Goal: Task Accomplishment & Management: Manage account settings

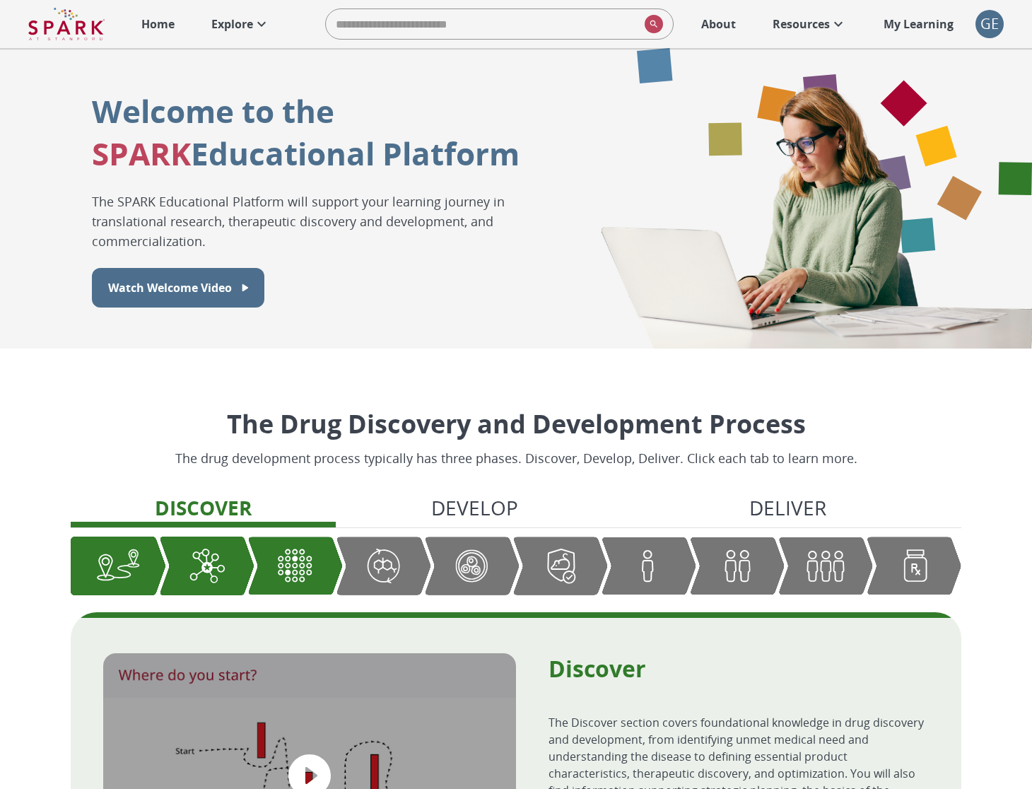
click at [983, 21] on div "GE" at bounding box center [989, 24] width 28 height 28
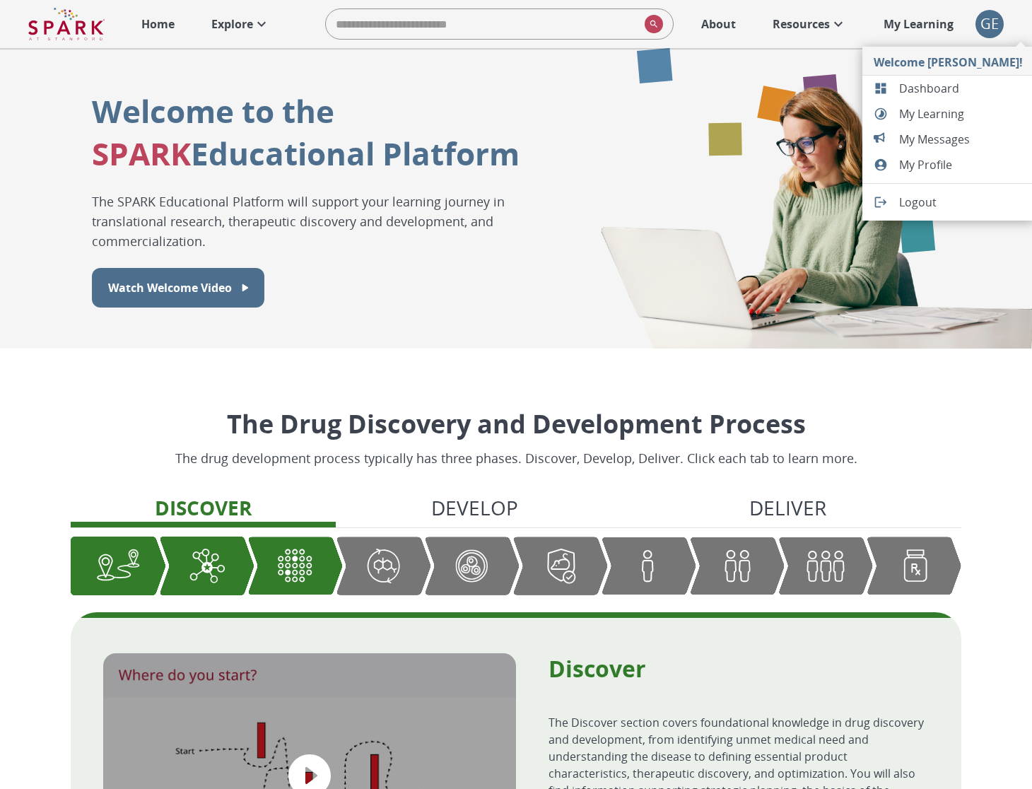
drag, startPoint x: 304, startPoint y: 71, endPoint x: 305, endPoint y: 60, distance: 10.6
click at [303, 70] on div at bounding box center [516, 394] width 1032 height 789
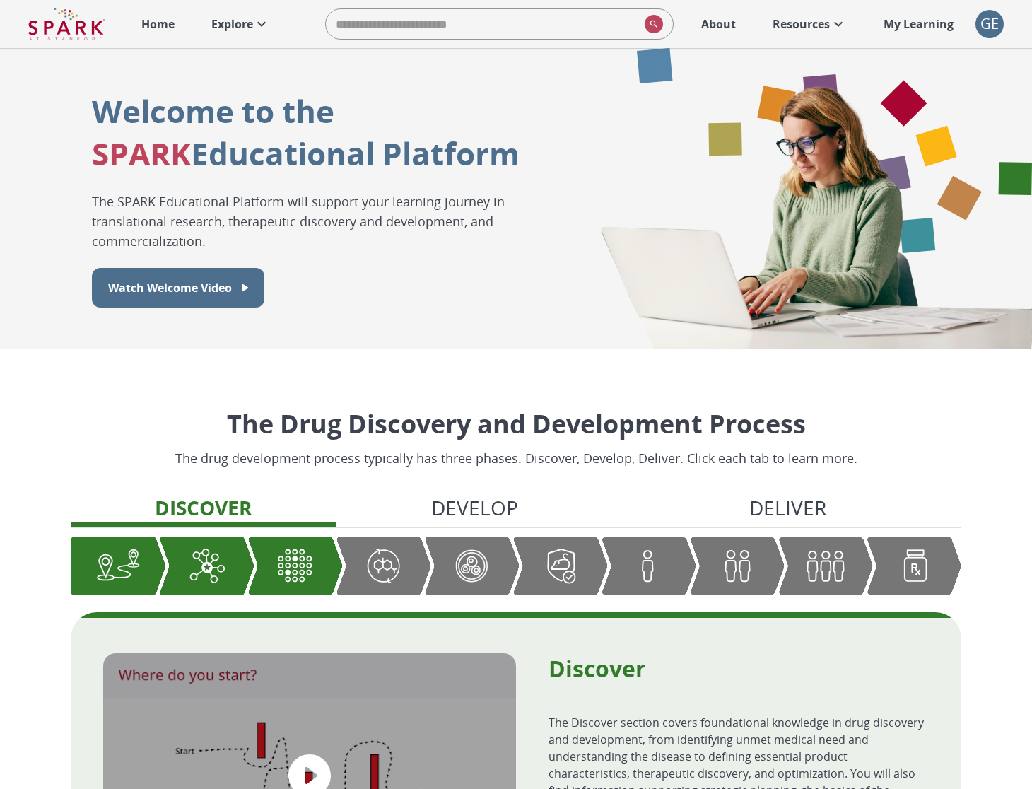
click at [257, 28] on icon at bounding box center [261, 24] width 17 height 17
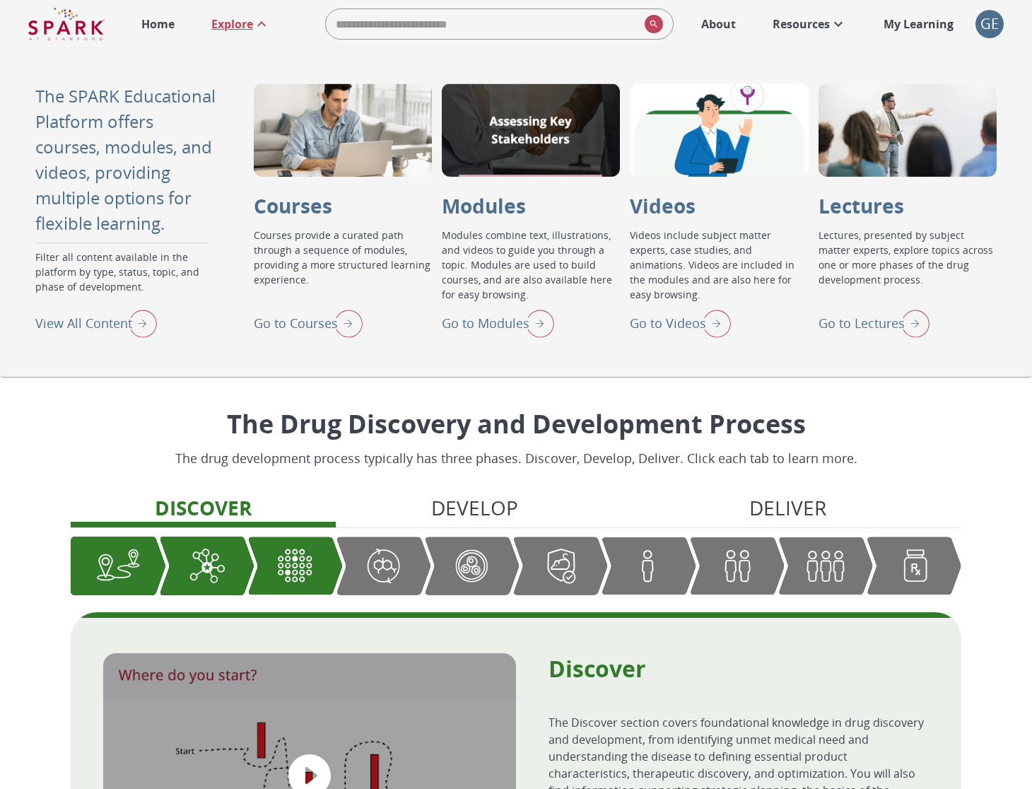
click at [513, 323] on p "Go to Modules" at bounding box center [486, 323] width 88 height 19
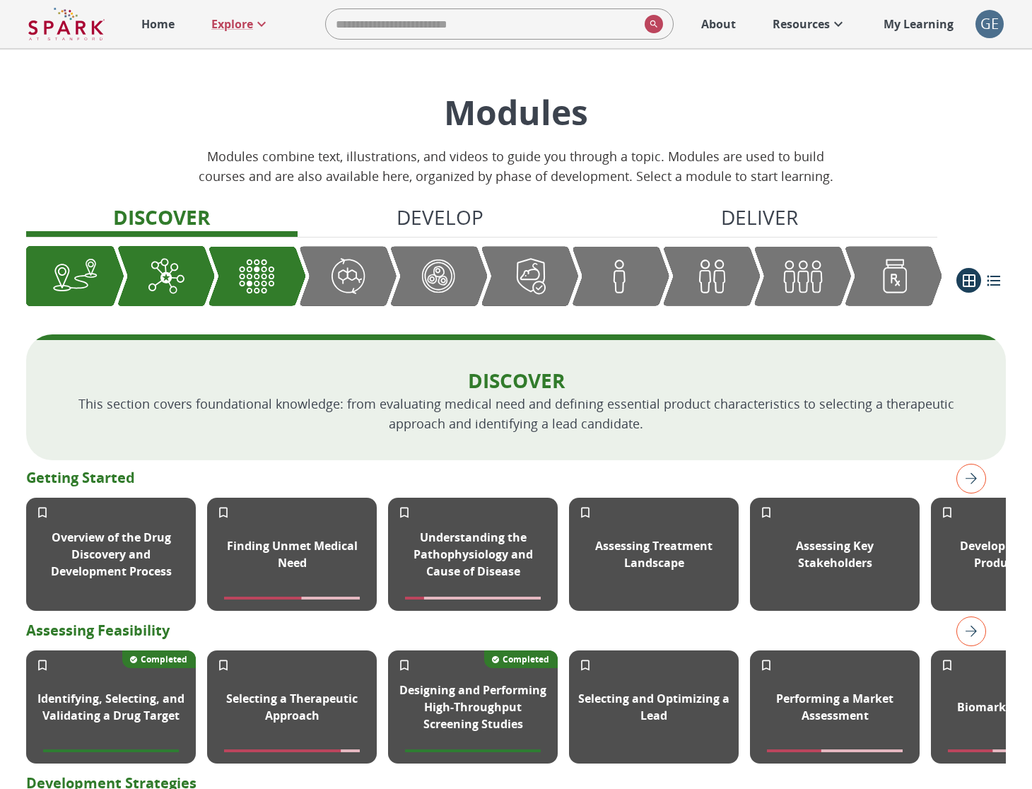
scroll to position [1, 0]
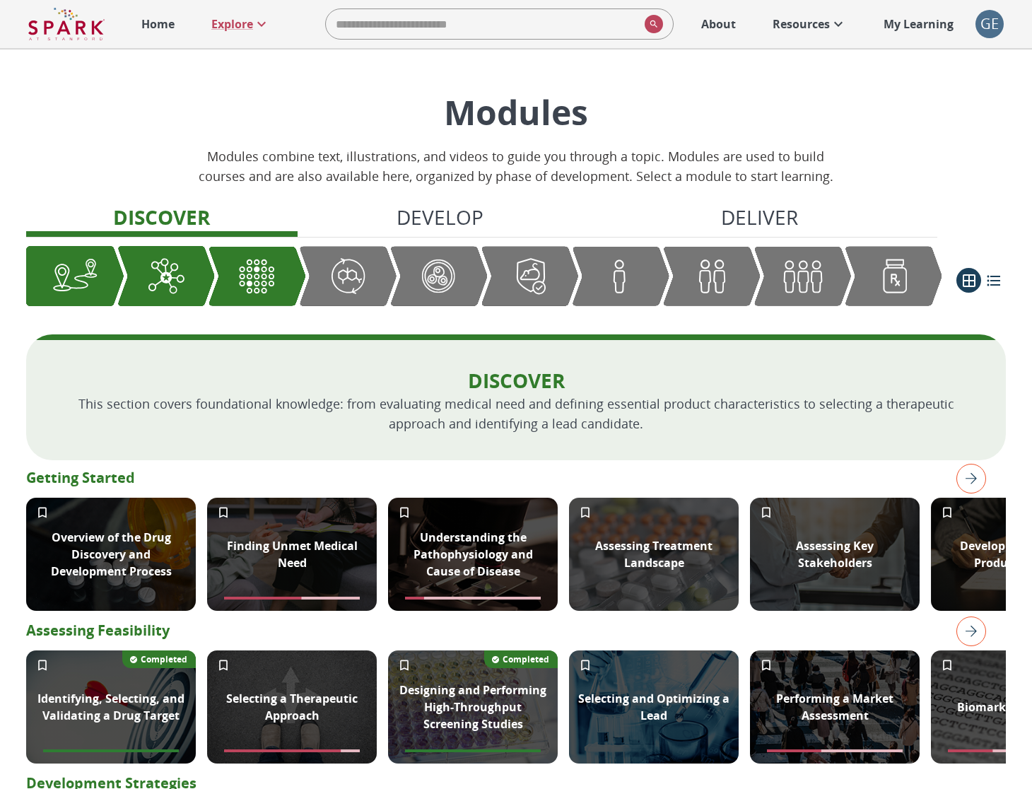
click at [985, 26] on div "GE" at bounding box center [989, 24] width 28 height 28
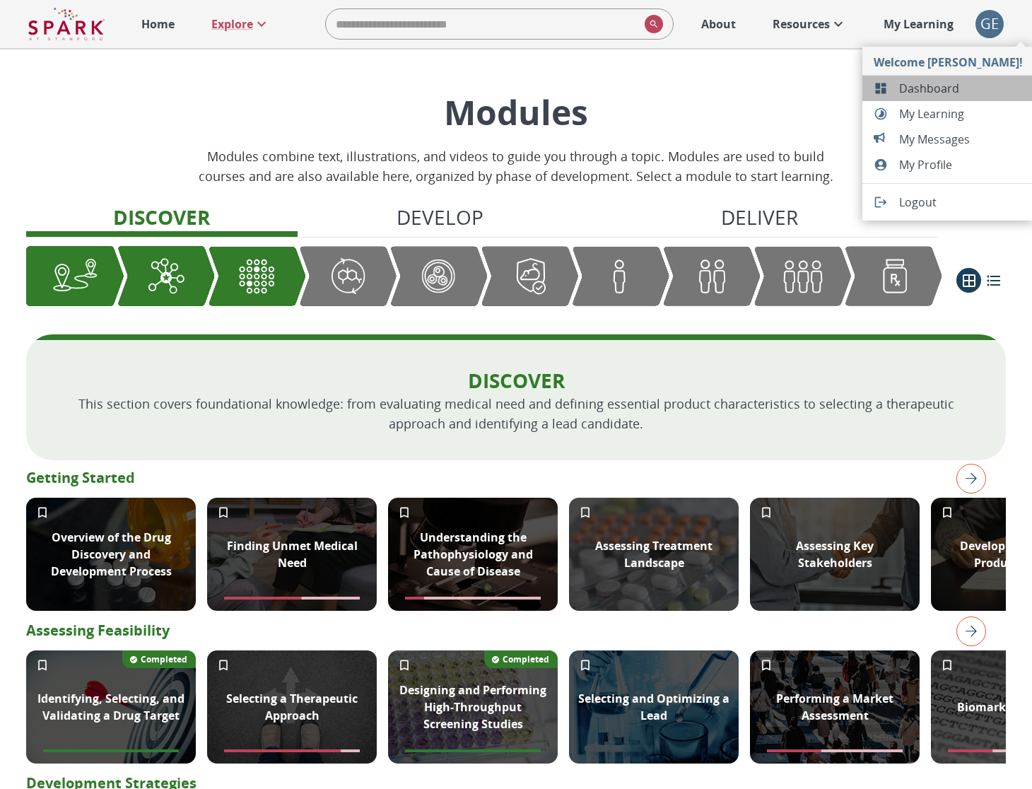
click at [965, 78] on li "Dashboard" at bounding box center [948, 88] width 172 height 25
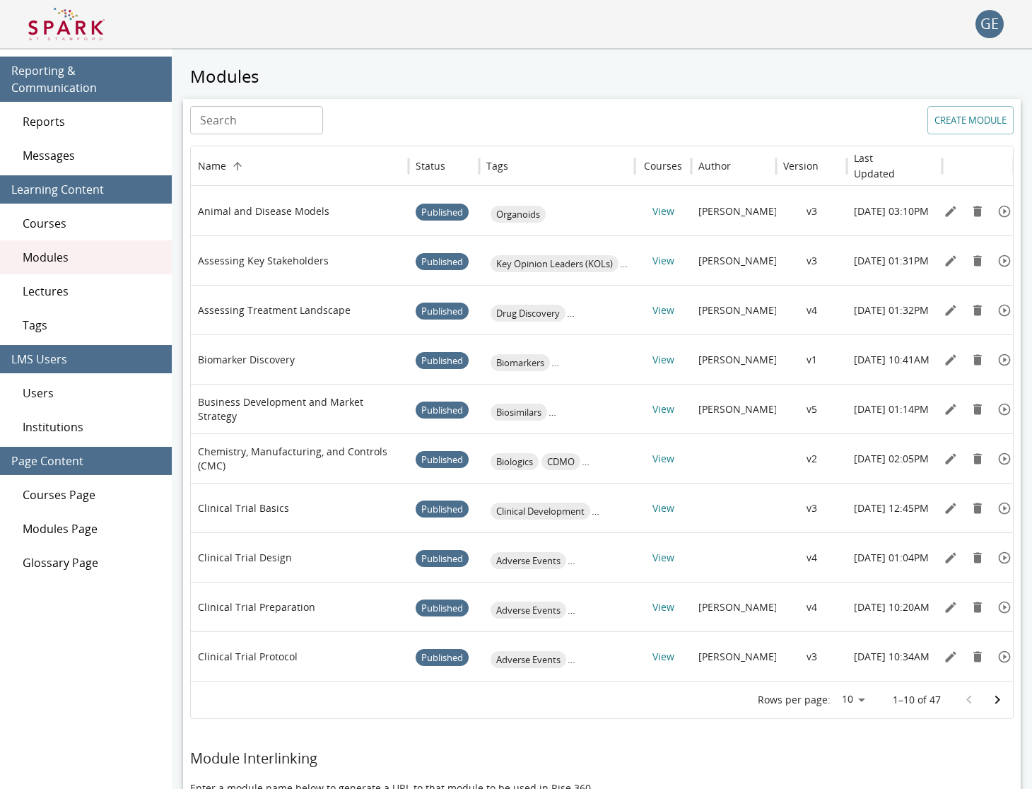
click at [62, 117] on span "Reports" at bounding box center [92, 121] width 138 height 17
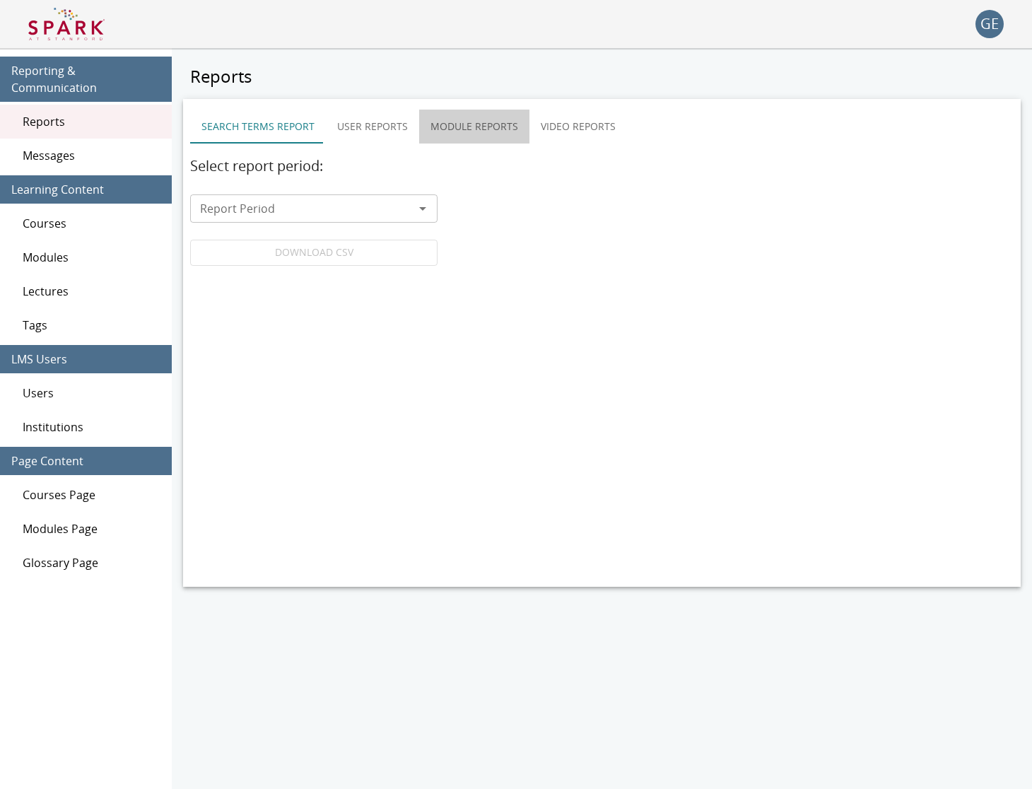
click at [419, 126] on button "Module Reports" at bounding box center [474, 127] width 110 height 34
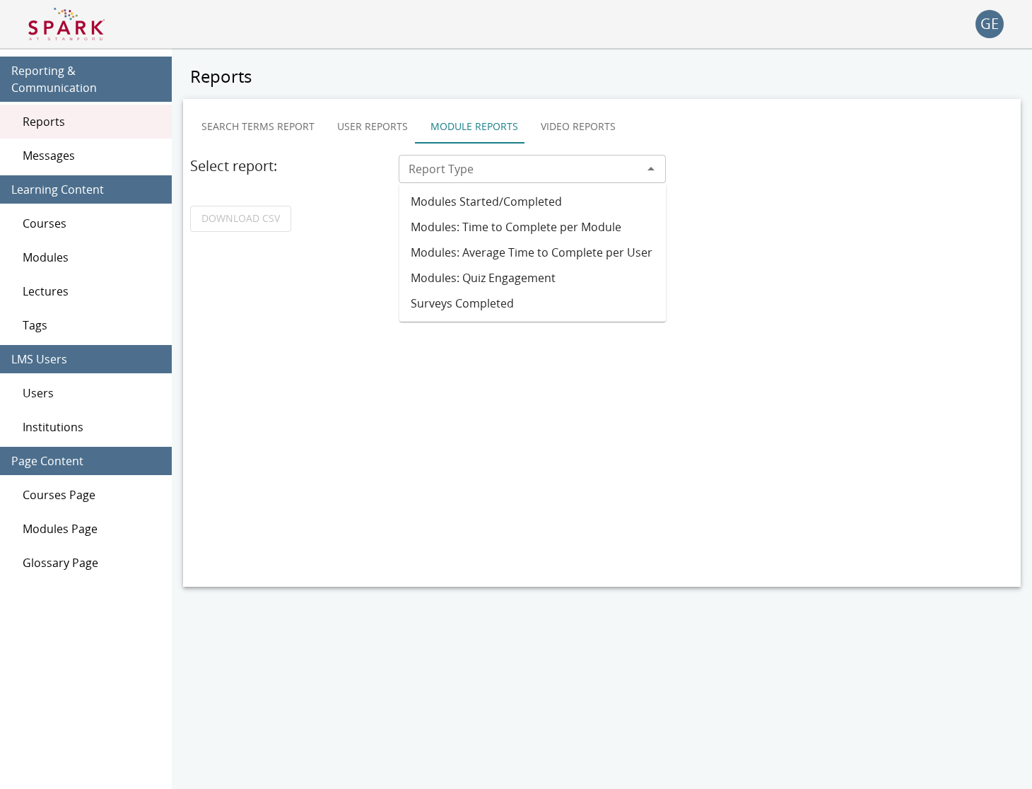
click at [430, 155] on div "Report Type" at bounding box center [532, 169] width 267 height 28
click at [462, 192] on li "Modules Started/Completed" at bounding box center [532, 201] width 267 height 25
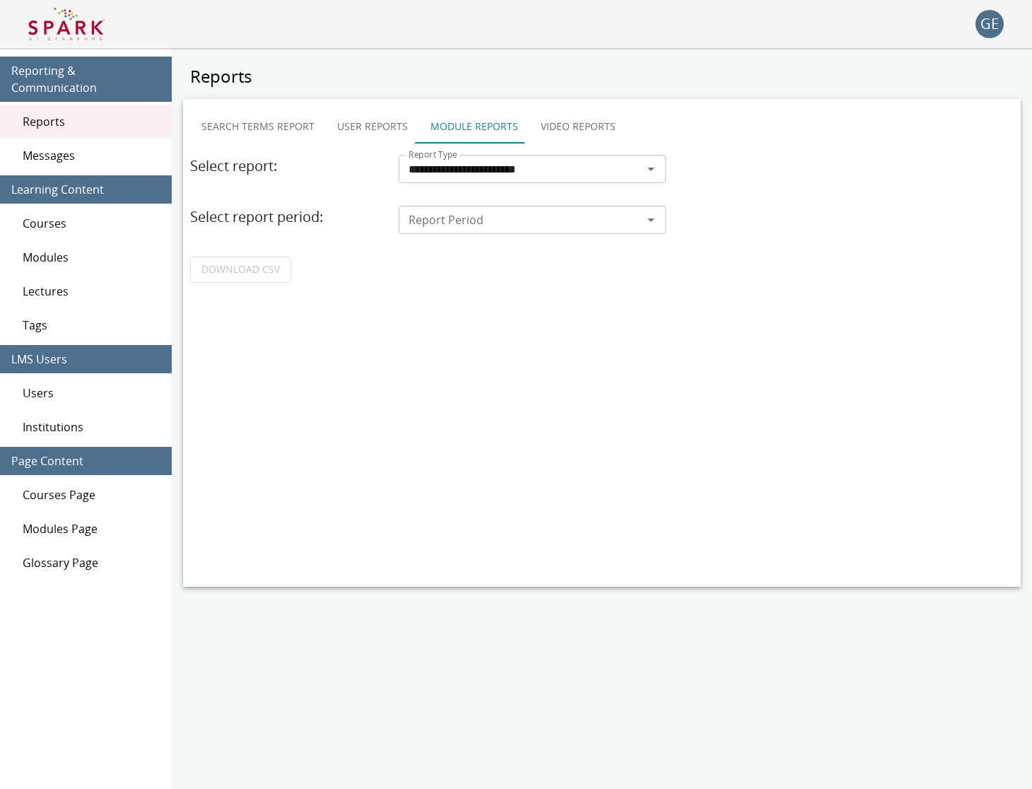
type input "**********"
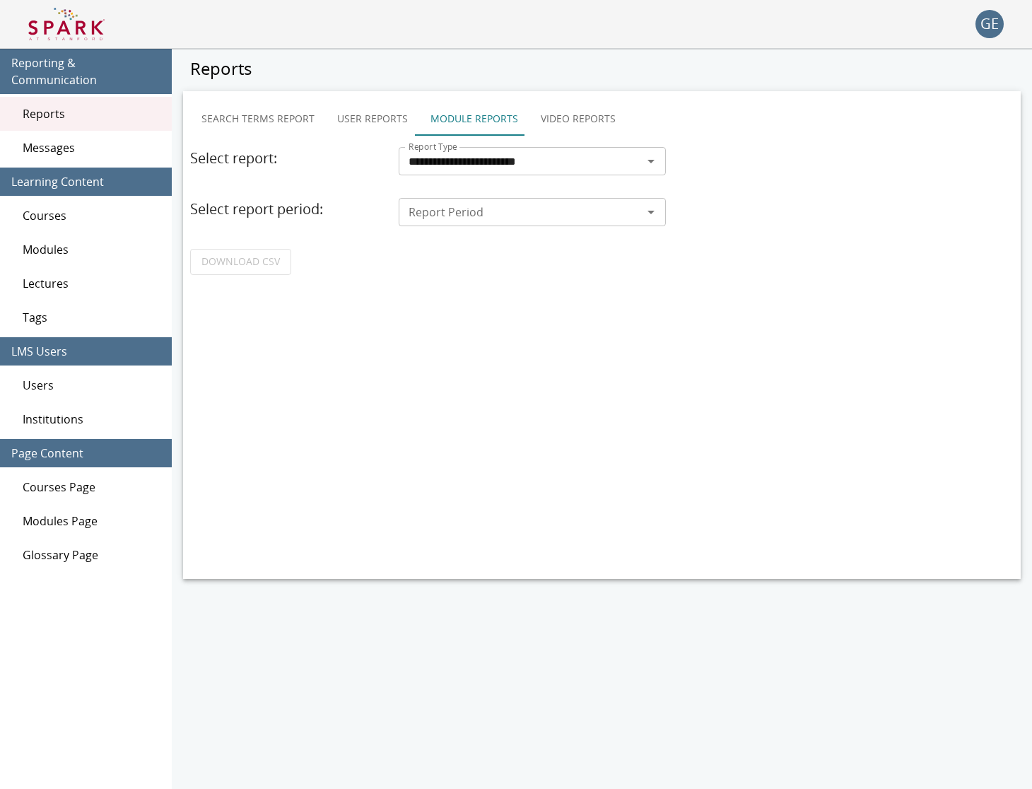
scroll to position [13, 0]
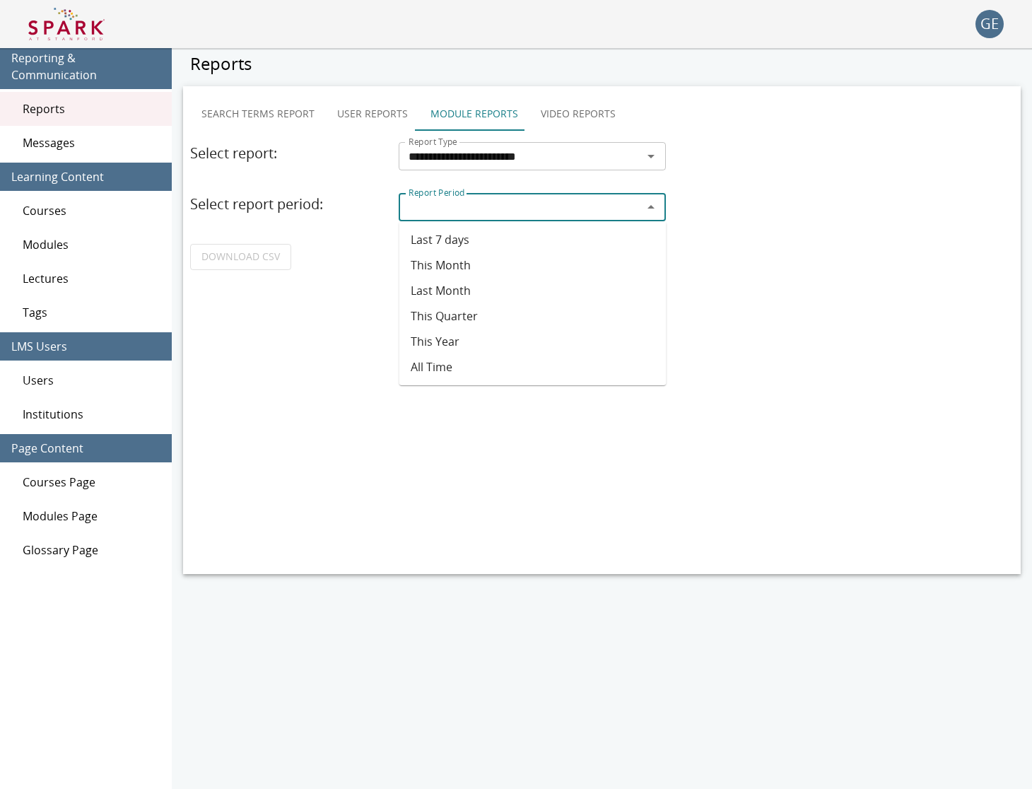
click at [459, 197] on div "Report Period Report Period" at bounding box center [532, 207] width 267 height 28
click at [470, 261] on li "This Month" at bounding box center [532, 264] width 267 height 25
type input "**********"
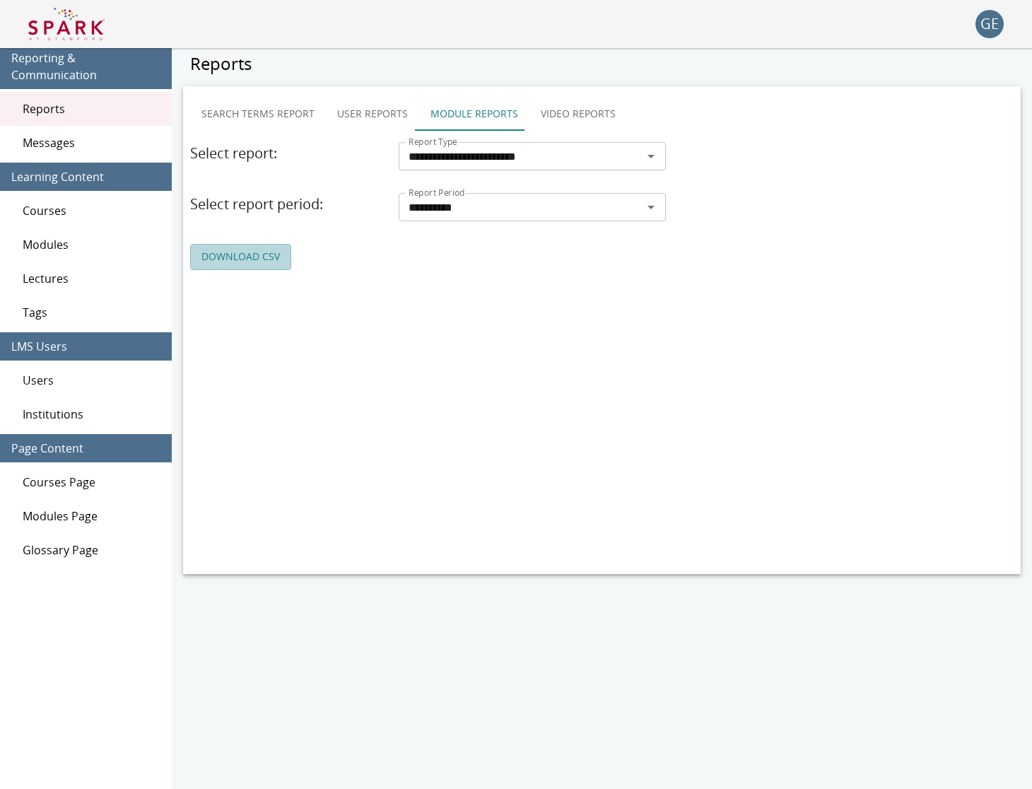
click at [266, 261] on link "DOWNLOAD CSV" at bounding box center [240, 257] width 101 height 26
click at [334, 110] on button "User Reports" at bounding box center [372, 114] width 93 height 34
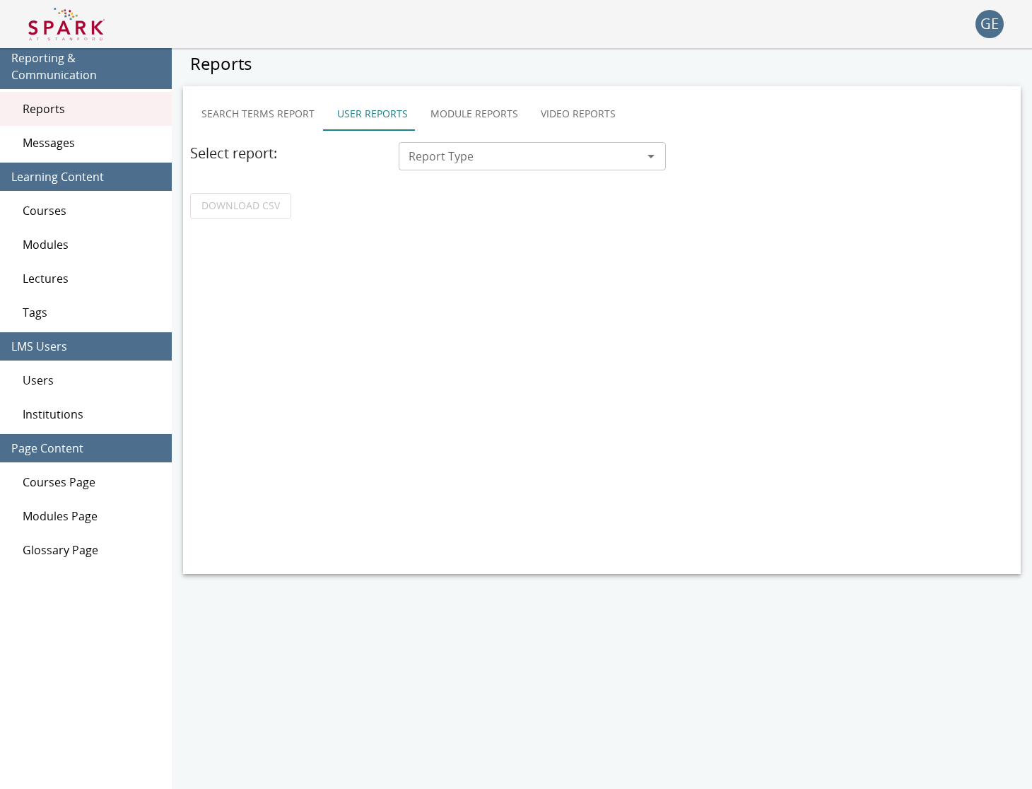
click at [481, 148] on input "Report Type" at bounding box center [520, 156] width 235 height 20
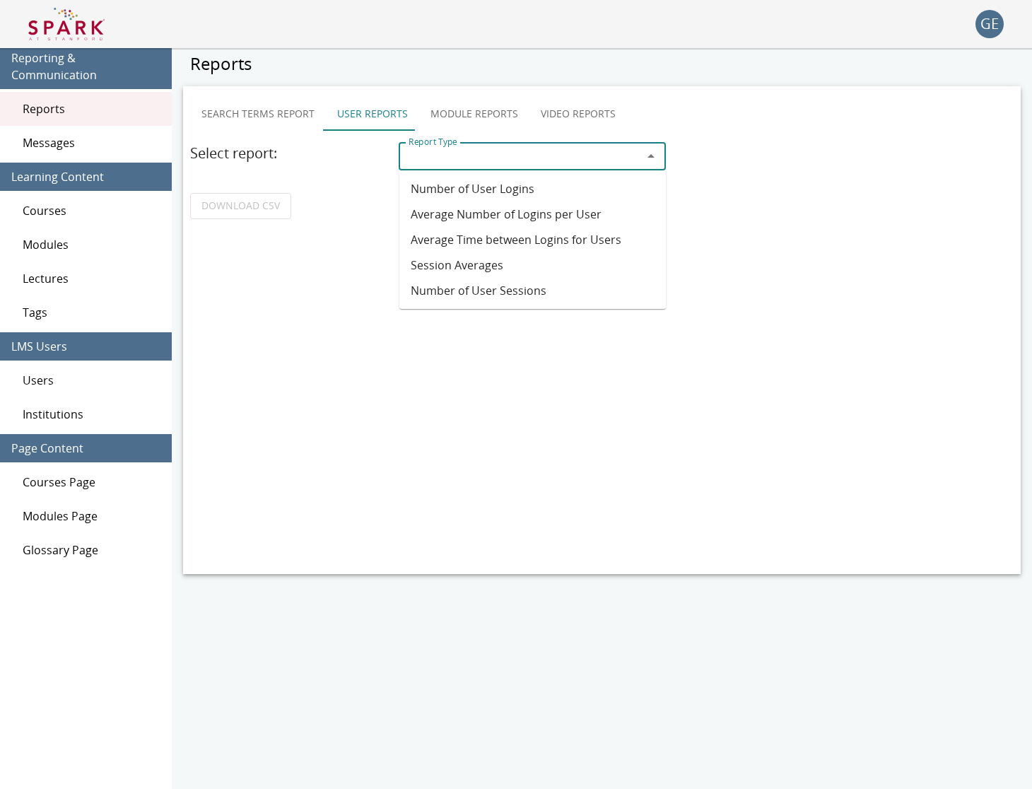
click at [476, 187] on li "Number of User Logins" at bounding box center [532, 188] width 267 height 25
type input "**********"
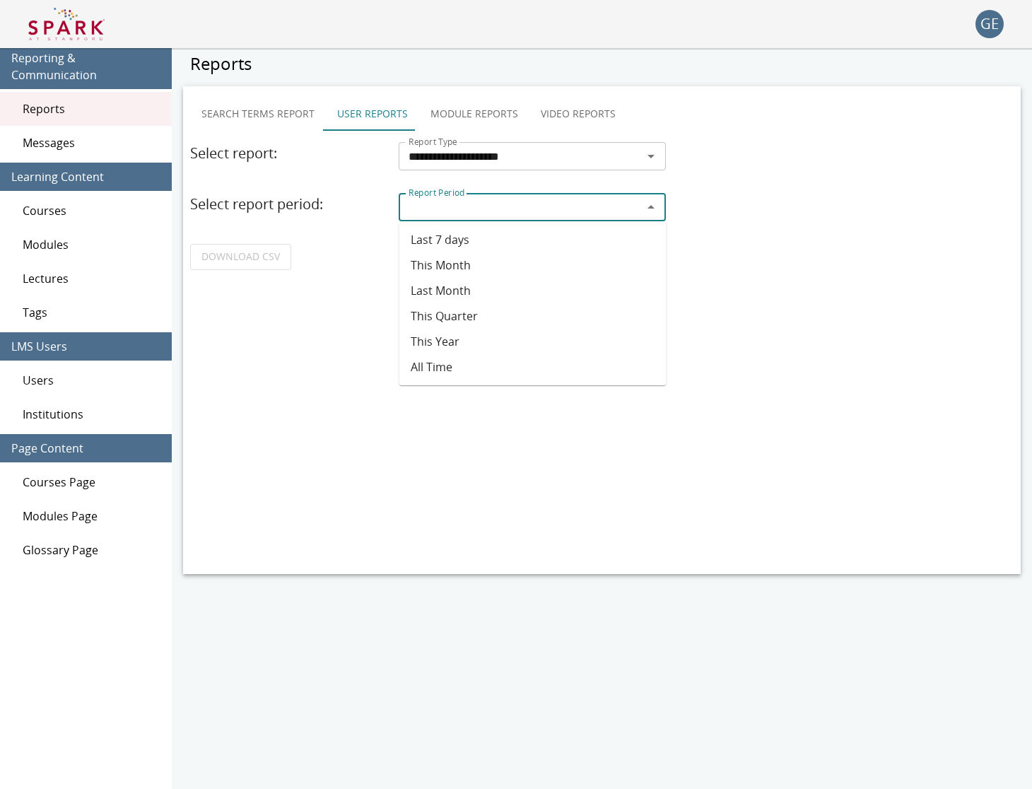
click at [473, 209] on input "Report Period" at bounding box center [520, 207] width 235 height 20
click at [476, 262] on li "This Month" at bounding box center [532, 264] width 267 height 25
type input "**********"
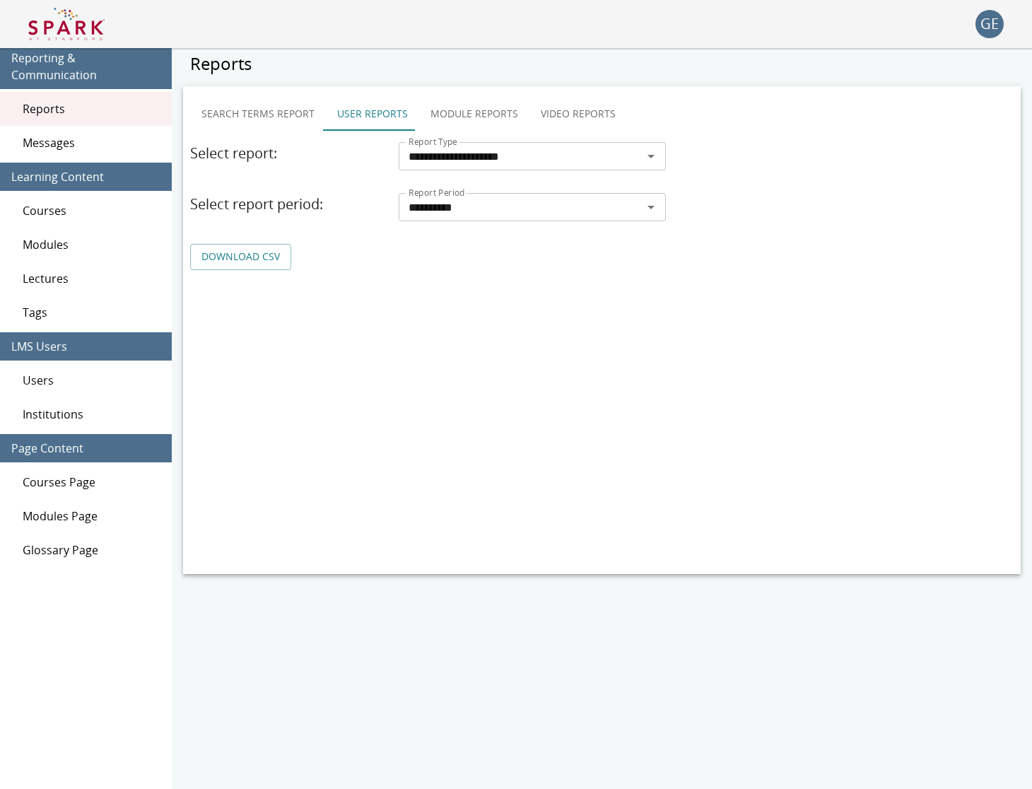
click at [246, 256] on link "DOWNLOAD CSV" at bounding box center [240, 257] width 101 height 26
click at [71, 375] on span "Users" at bounding box center [92, 380] width 138 height 17
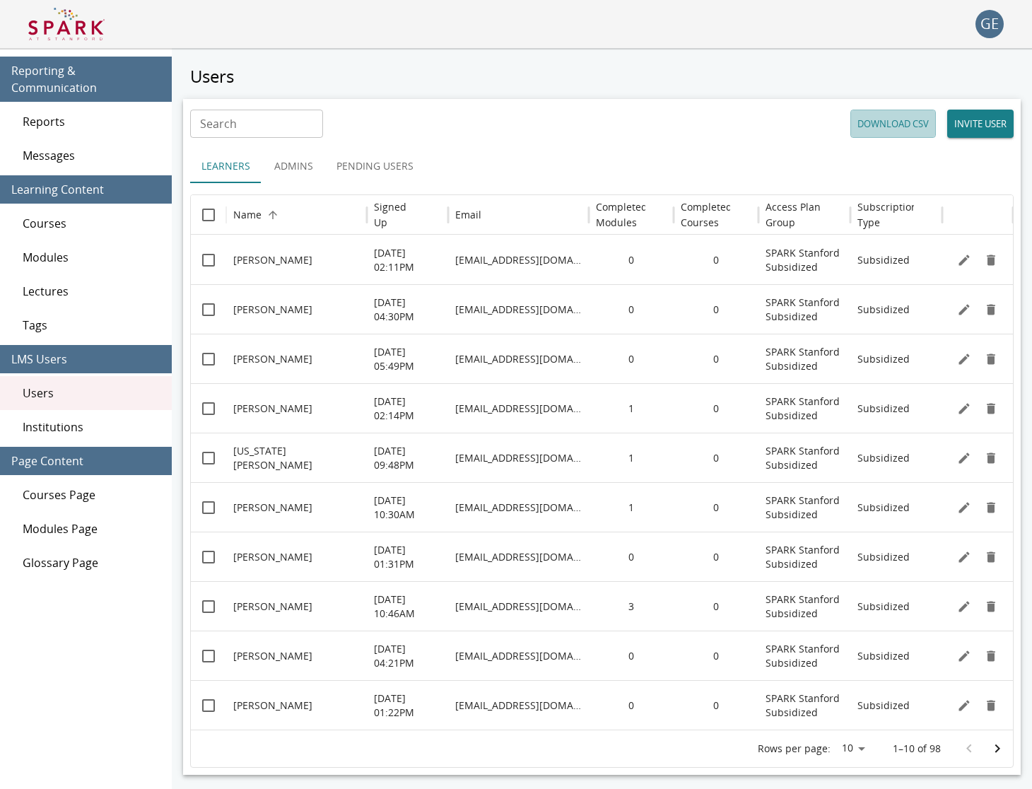
click at [884, 128] on button "DOWNLOAD CSV" at bounding box center [893, 124] width 86 height 28
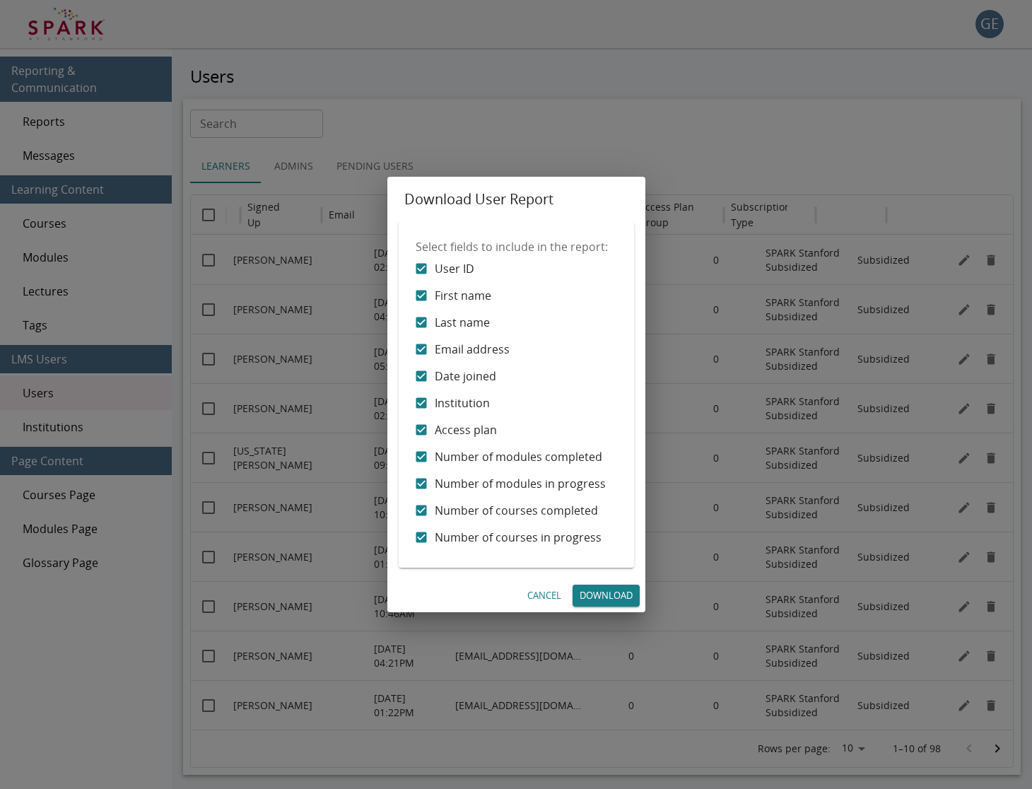
click at [623, 597] on link "Download" at bounding box center [605, 595] width 67 height 22
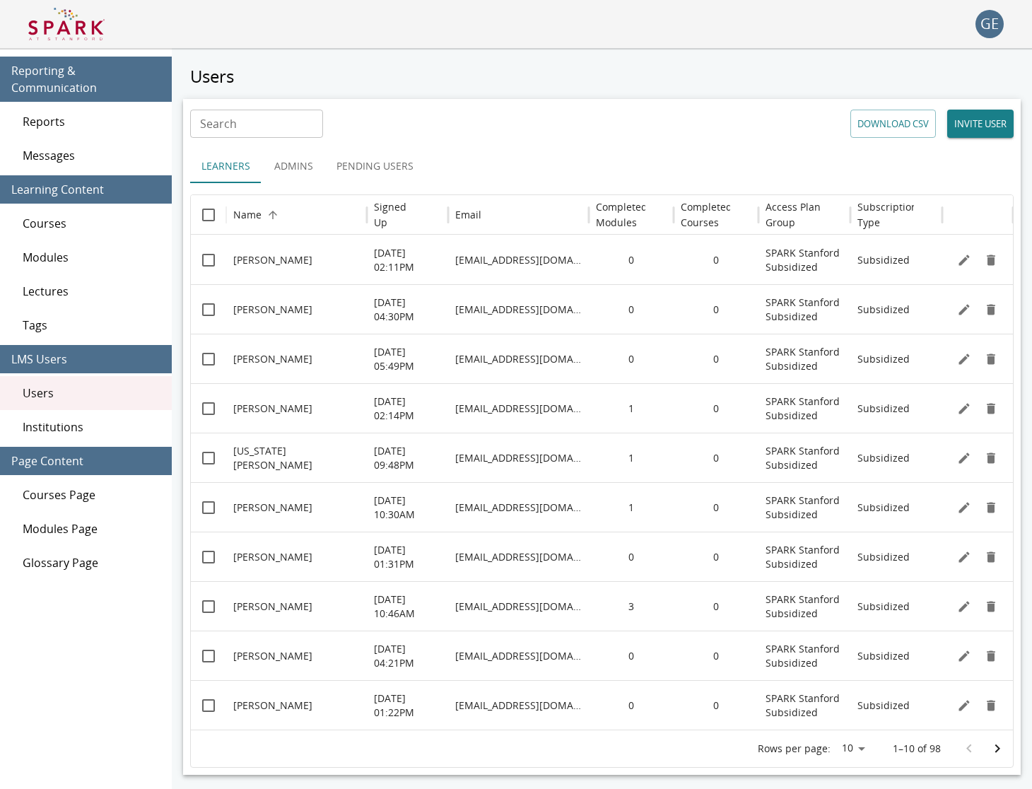
click at [900, 110] on button "DOWNLOAD CSV" at bounding box center [893, 124] width 86 height 28
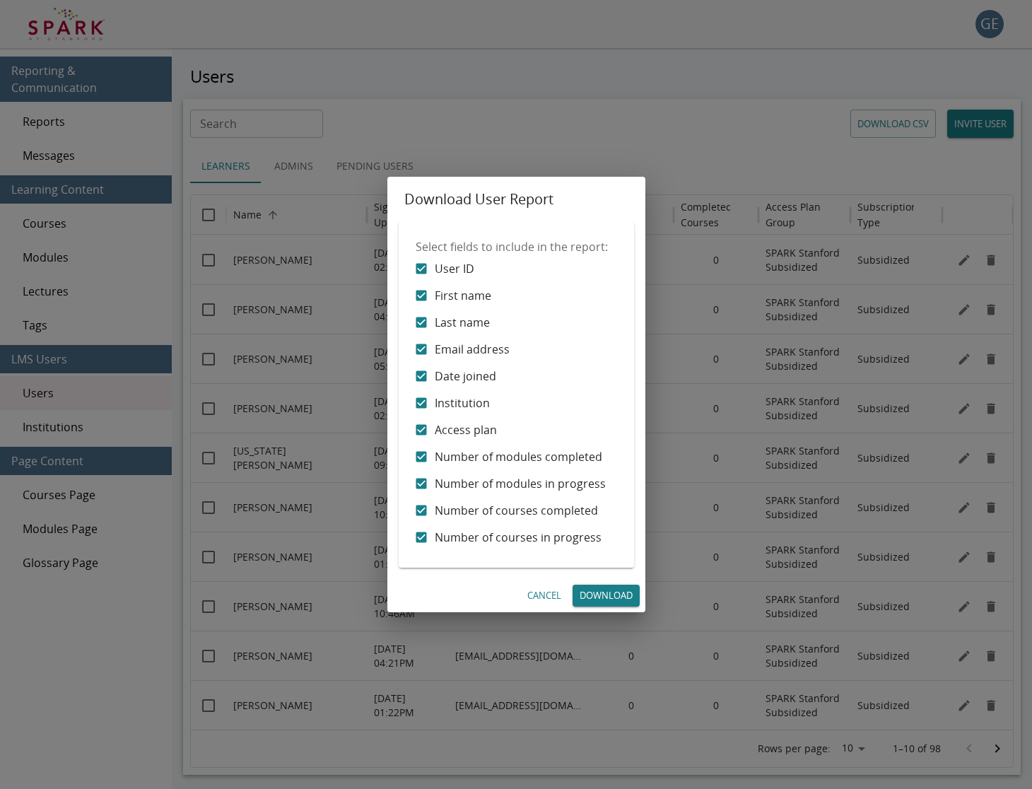
click at [912, 119] on div "Download User Report Select fields to include in the report: User ID First name…" at bounding box center [516, 394] width 1032 height 789
click at [911, 119] on div "Download User Report Select fields to include in the report: User ID First name…" at bounding box center [516, 394] width 1032 height 789
click at [694, 145] on div "Download User Report Select fields to include in the report: User ID First name…" at bounding box center [516, 394] width 1032 height 789
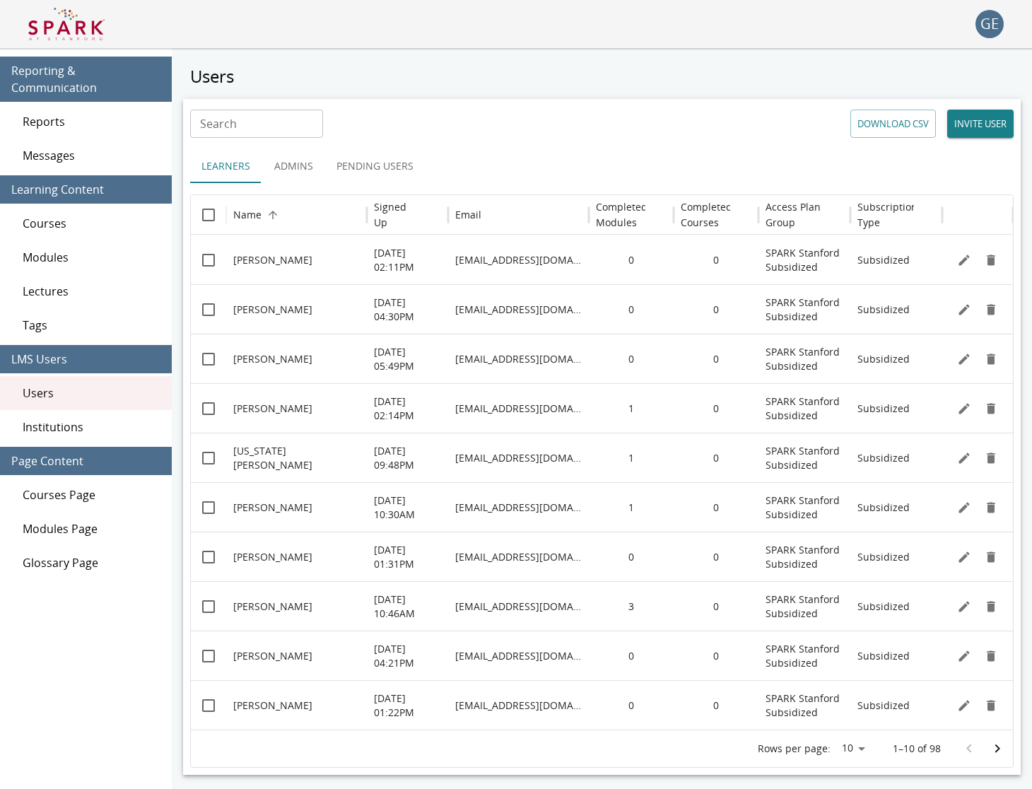
click at [881, 131] on button "DOWNLOAD CSV" at bounding box center [893, 124] width 86 height 28
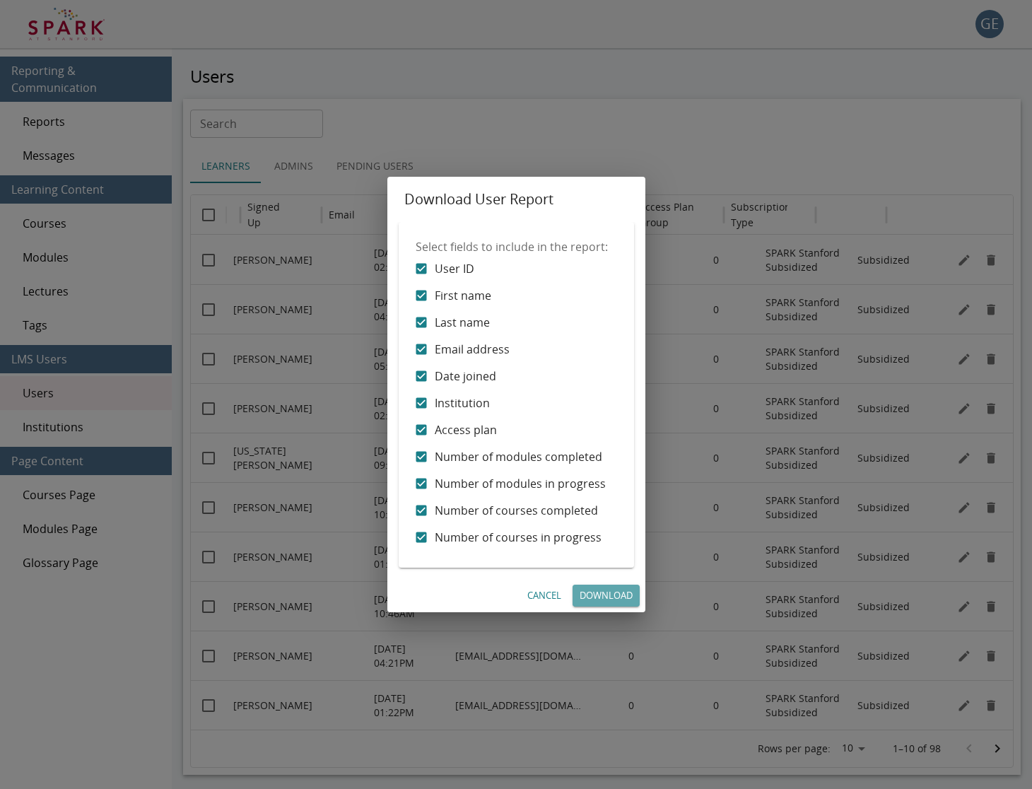
click at [576, 592] on link "Download" at bounding box center [605, 595] width 67 height 22
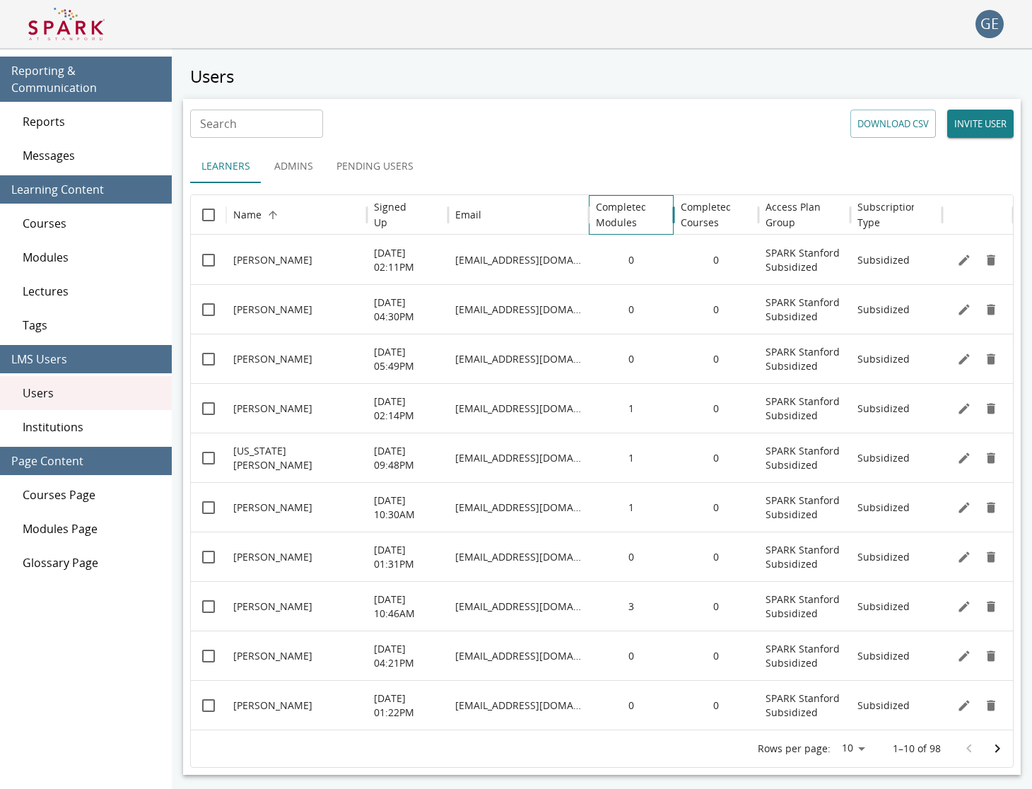
click at [617, 209] on h6 "Completed Modules" at bounding box center [622, 214] width 52 height 31
click at [630, 208] on h6 "Completed Modules" at bounding box center [622, 214] width 52 height 31
click at [565, 96] on div "Users Search Search DOWNLOAD CSV INVITE USER Learners Admins Pending Users Name…" at bounding box center [602, 420] width 838 height 710
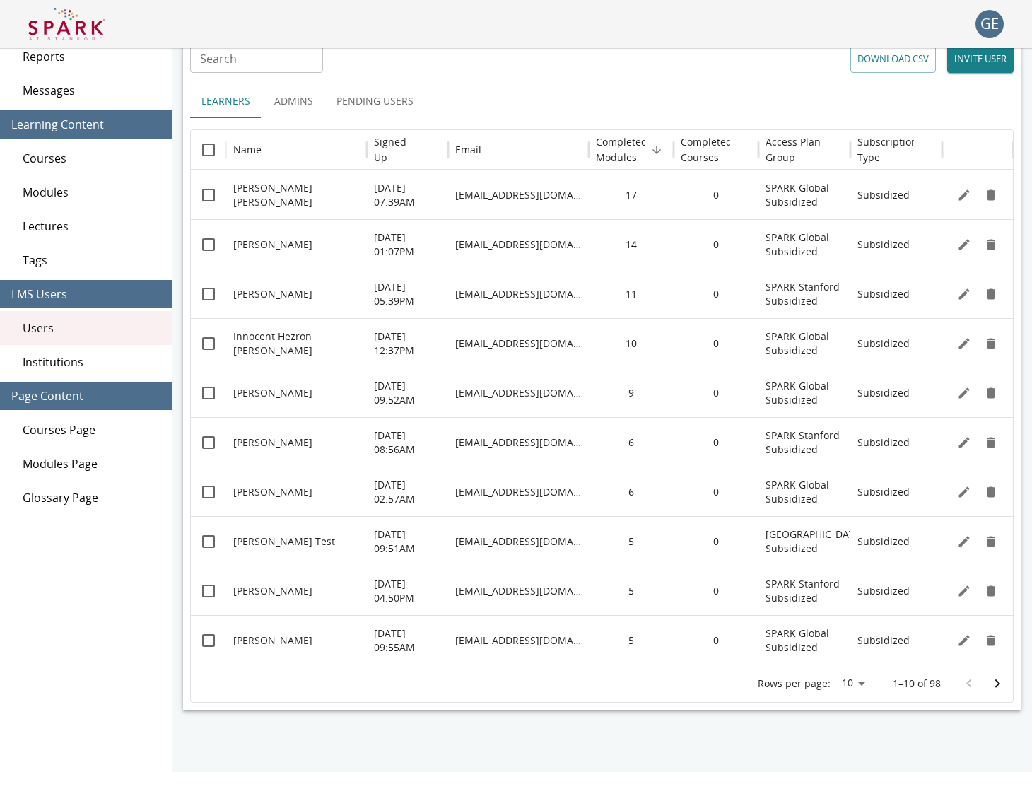
scroll to position [74, 0]
click at [994, 679] on icon "Go to next page" at bounding box center [997, 683] width 17 height 17
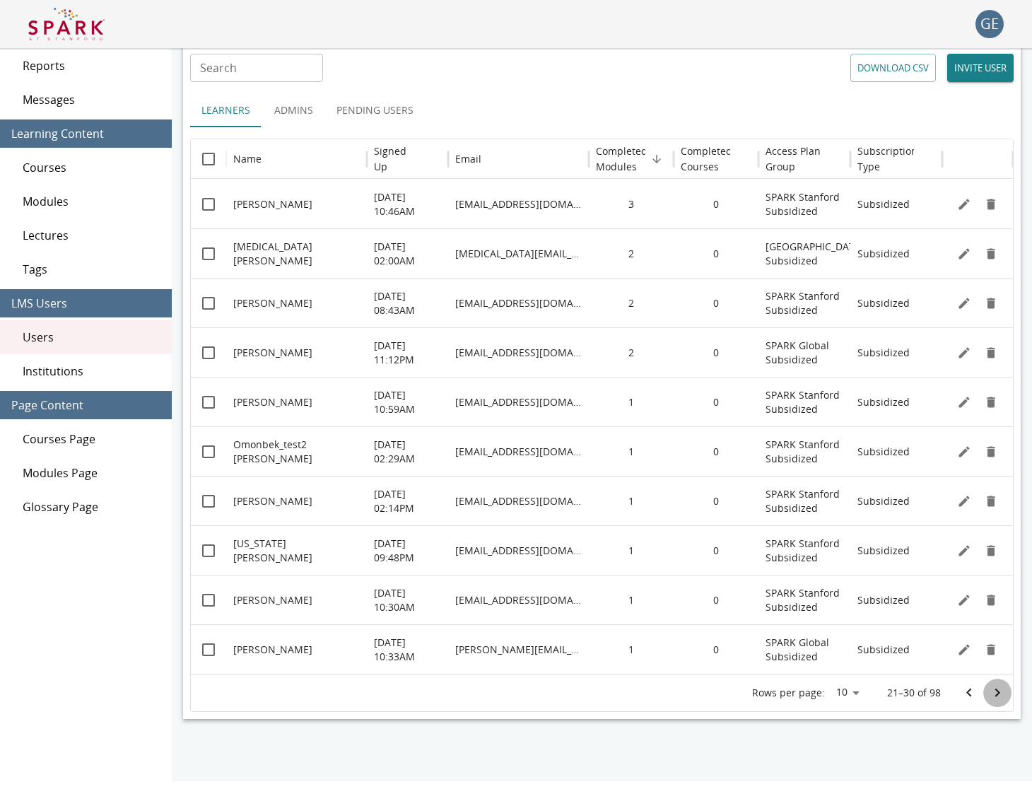
click at [994, 679] on button "Go to next page" at bounding box center [997, 692] width 28 height 28
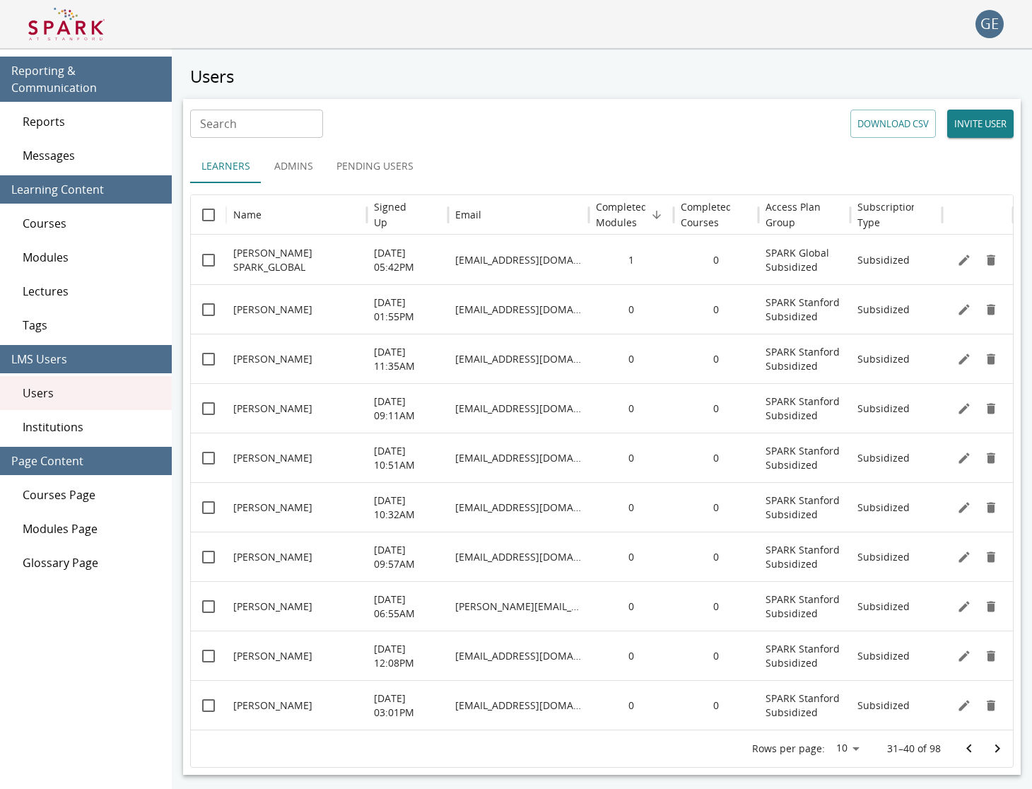
scroll to position [0, 0]
click at [886, 124] on button "DOWNLOAD CSV" at bounding box center [893, 124] width 86 height 28
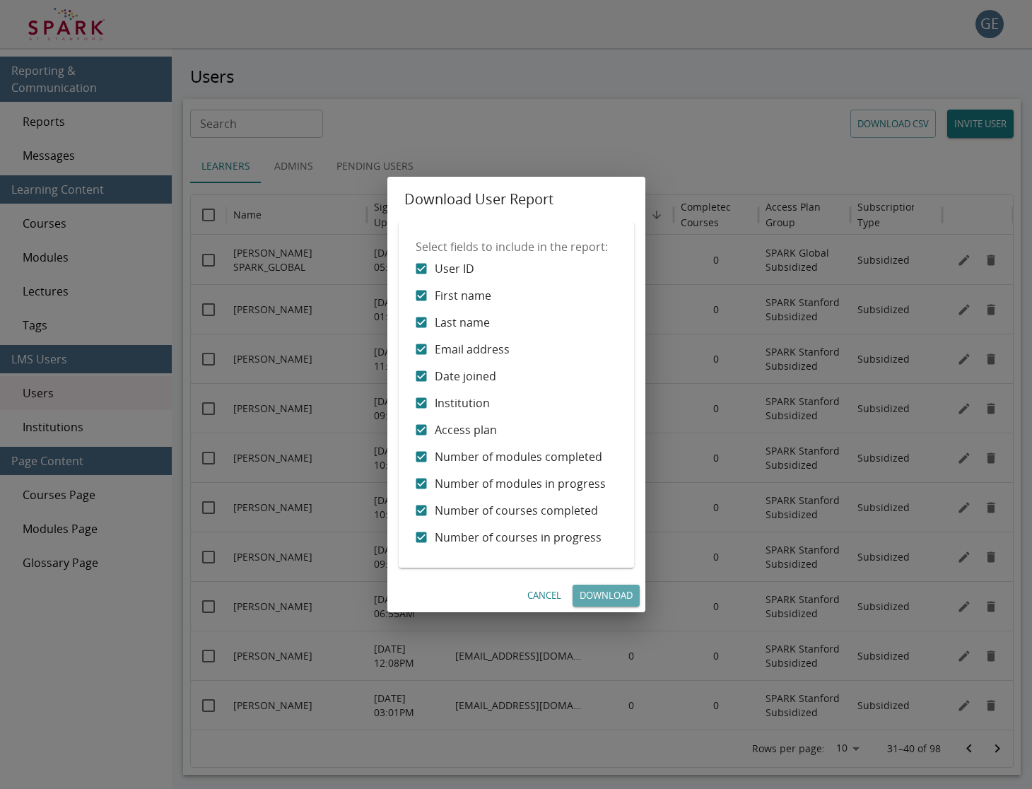
click at [589, 591] on link "Download" at bounding box center [605, 595] width 67 height 22
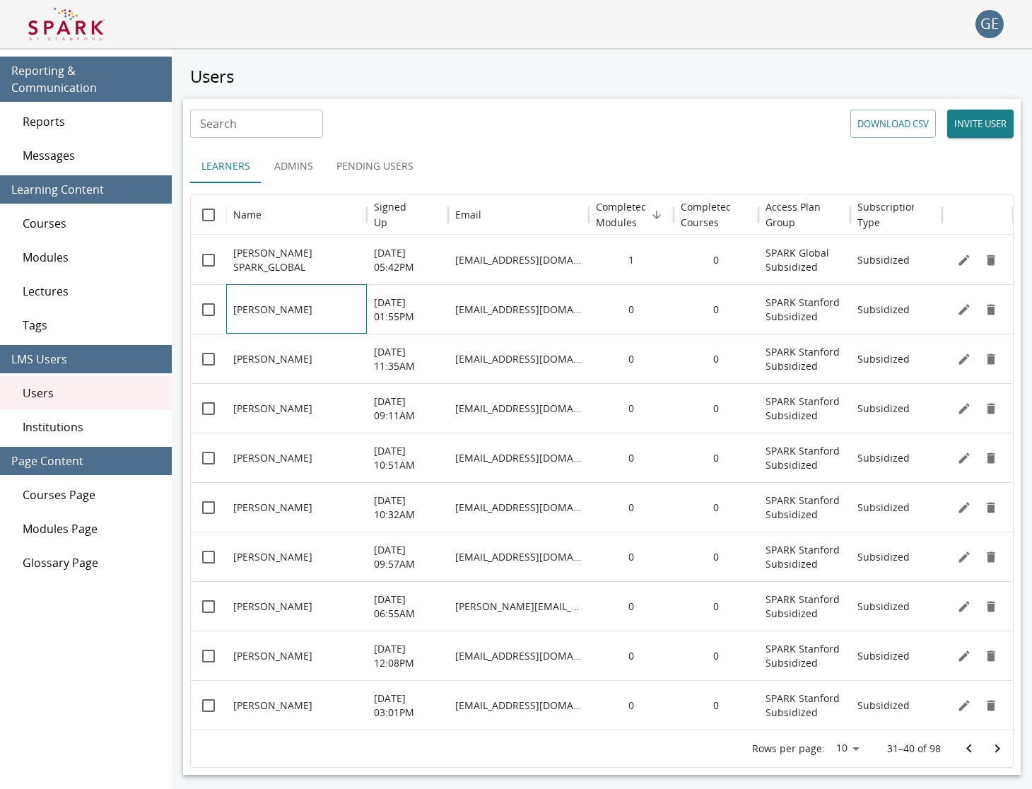
click at [231, 328] on div "Kris Travis" at bounding box center [296, 308] width 141 height 49
click at [534, 593] on div "jarosz@stanford.edu" at bounding box center [518, 605] width 141 height 49
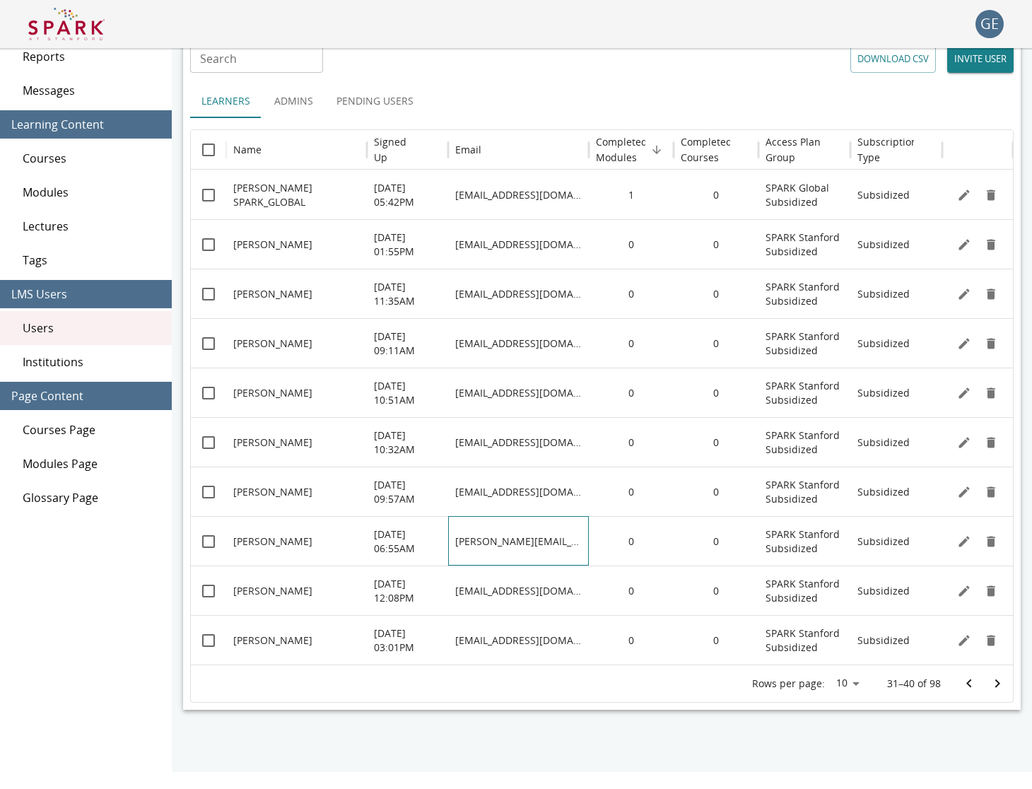
scroll to position [65, 0]
click at [971, 681] on icon "Go to previous page" at bounding box center [968, 683] width 17 height 17
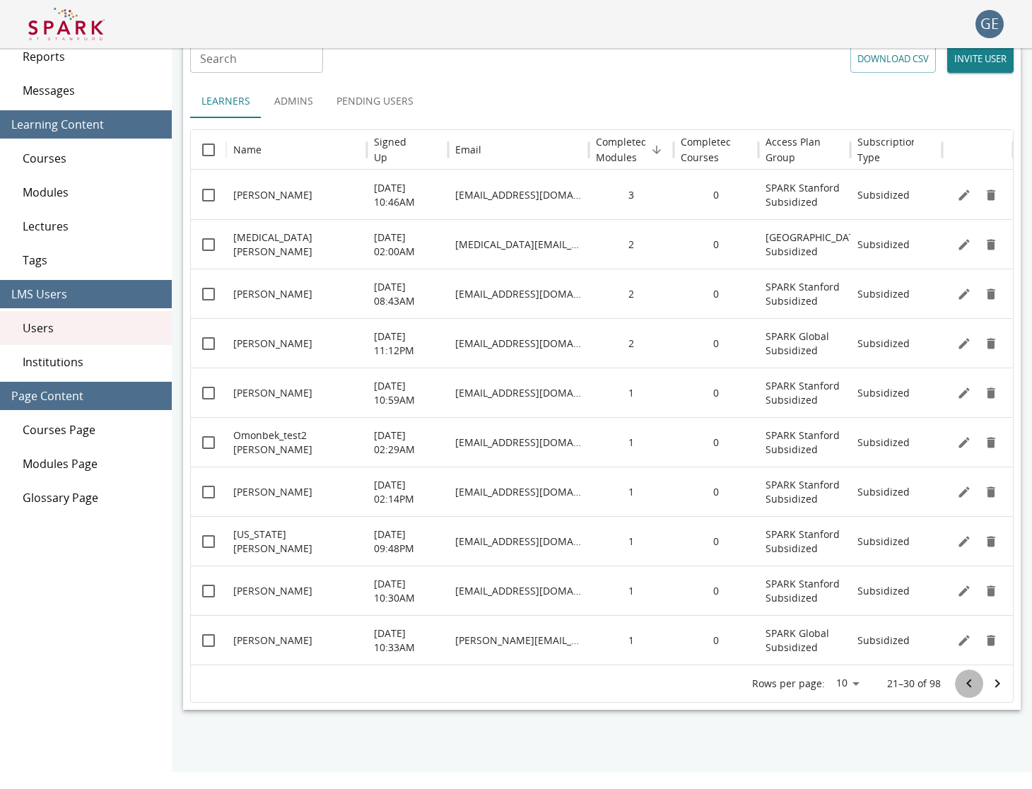
click at [971, 681] on icon "Go to previous page" at bounding box center [968, 683] width 17 height 17
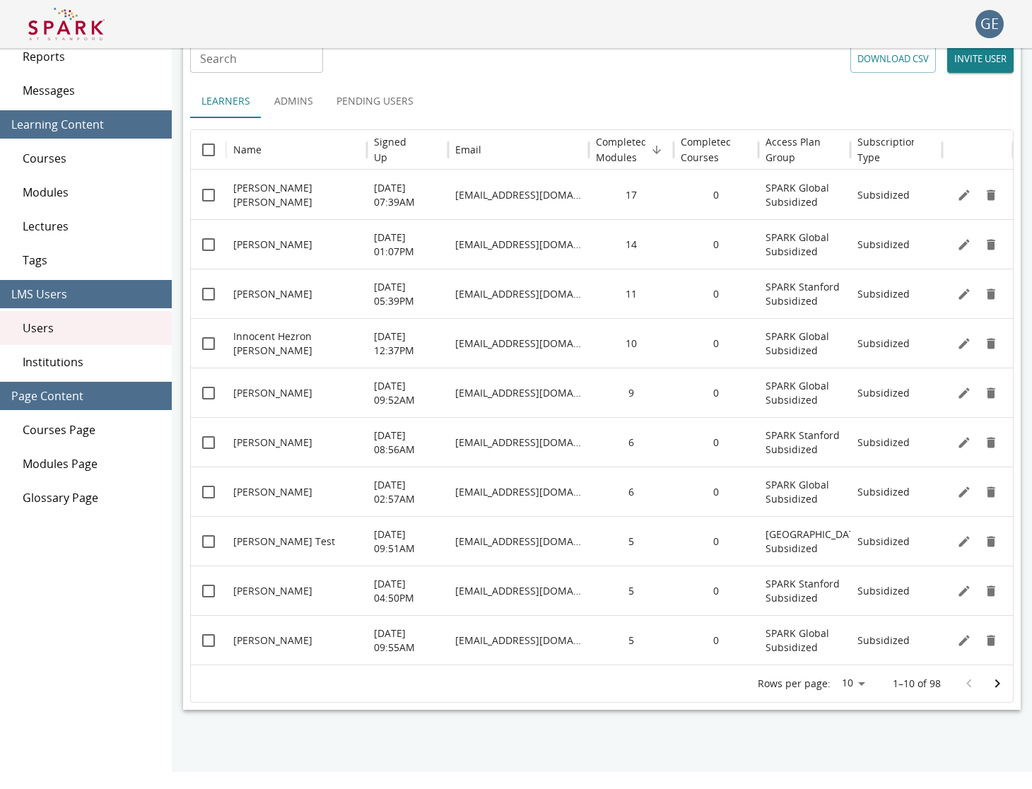
click at [971, 681] on div at bounding box center [983, 683] width 57 height 28
click at [880, 57] on button "DOWNLOAD CSV" at bounding box center [893, 59] width 86 height 28
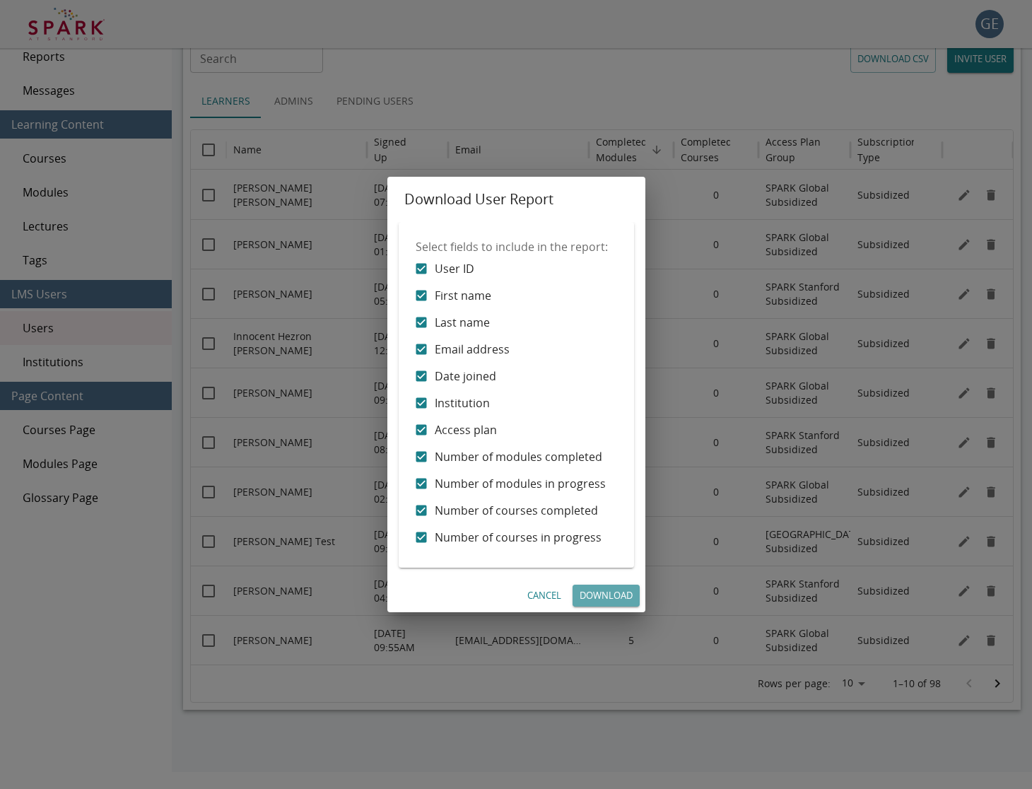
click at [614, 596] on link "Download" at bounding box center [605, 595] width 67 height 22
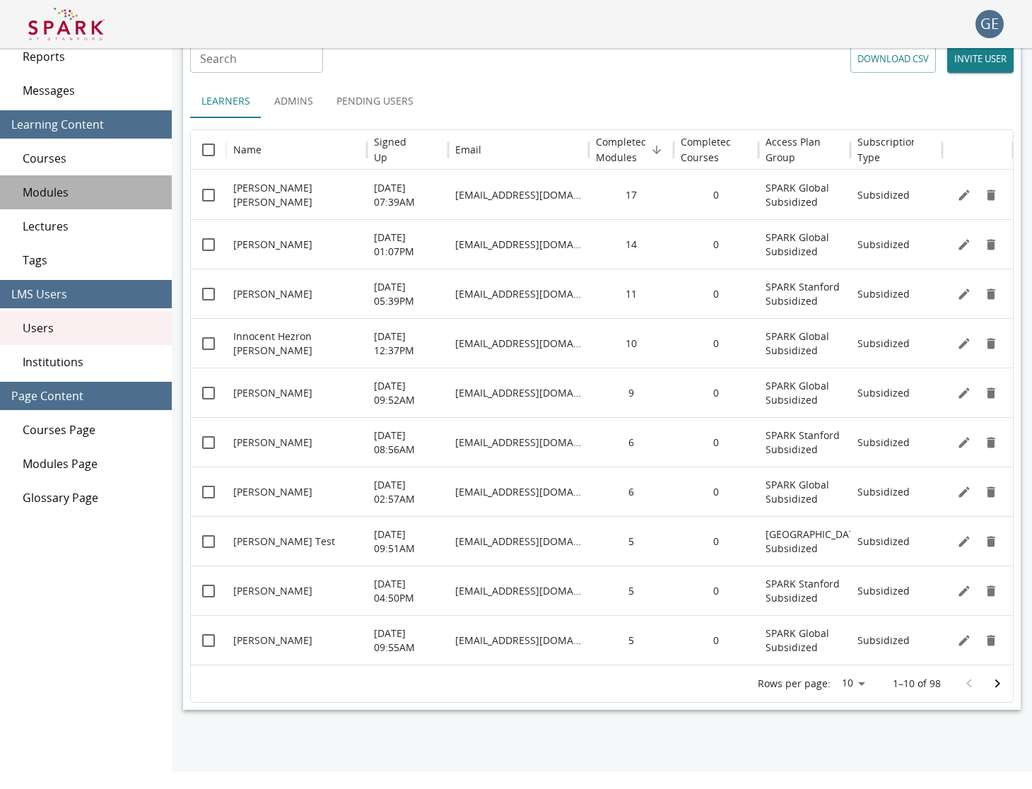
click at [48, 192] on span "Modules" at bounding box center [92, 192] width 138 height 17
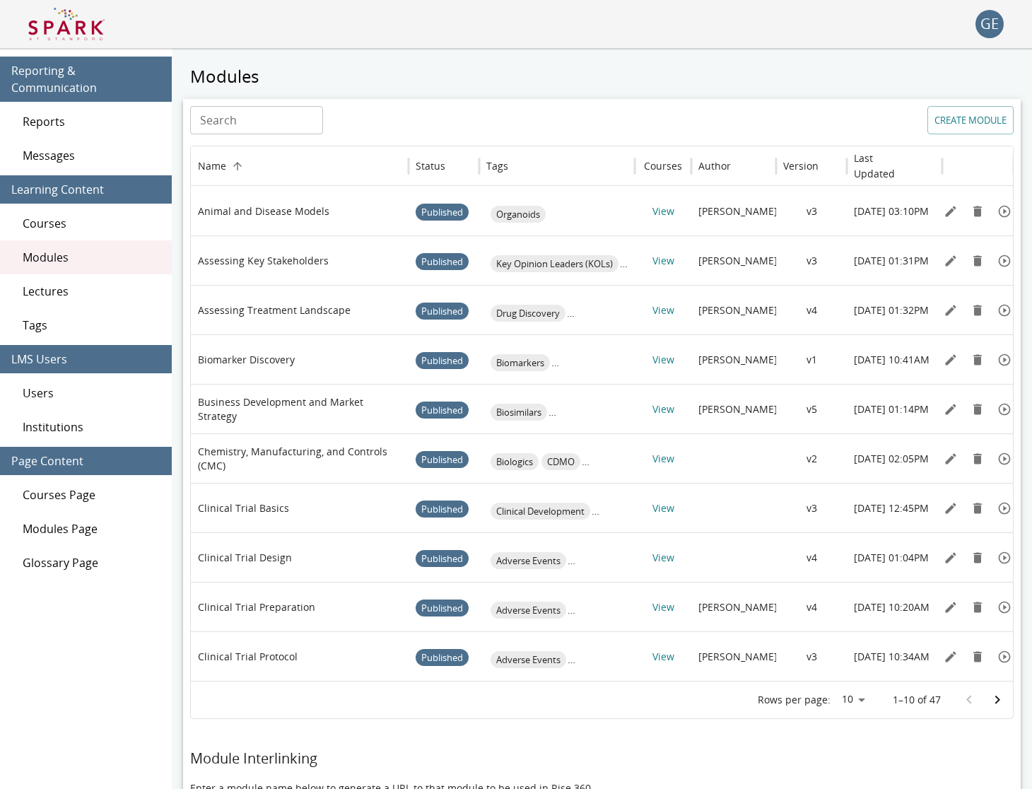
scroll to position [5, 0]
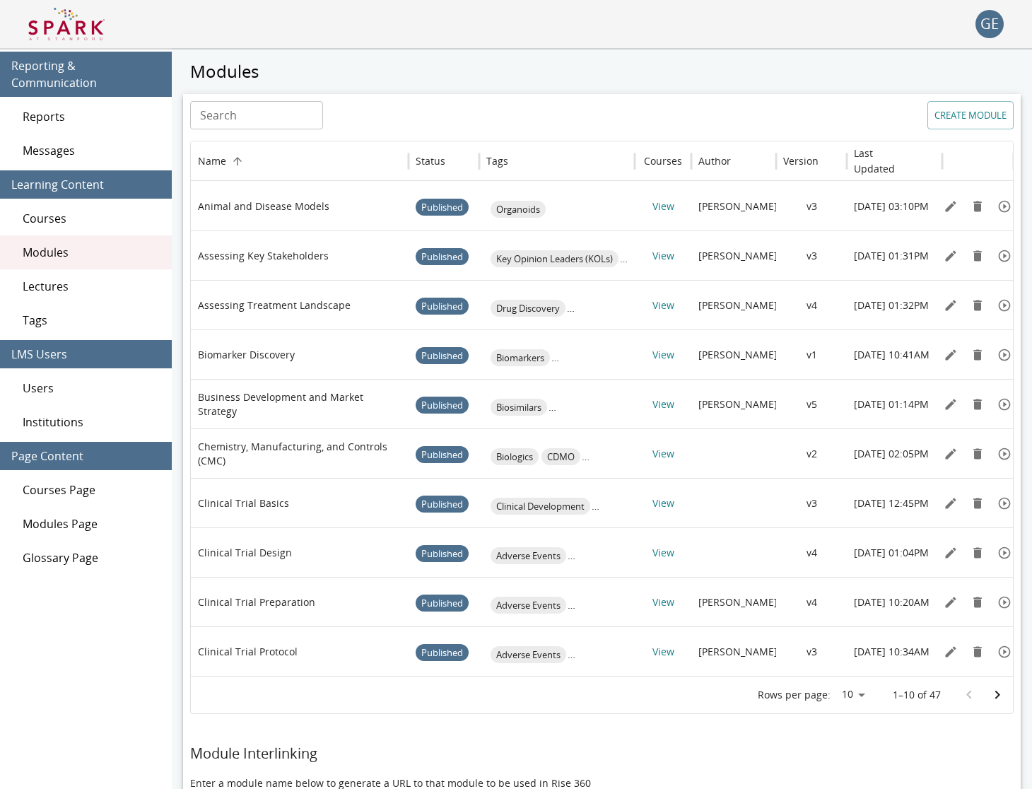
click at [109, 117] on span "Reports" at bounding box center [92, 116] width 138 height 17
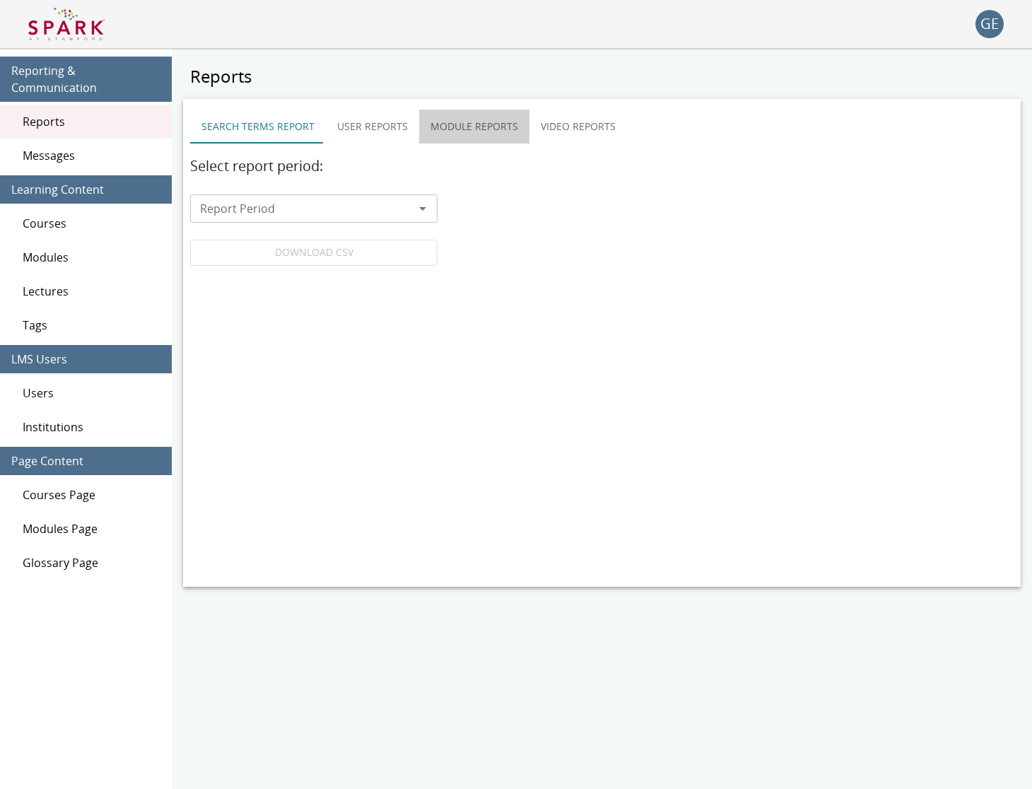
click at [486, 133] on button "Module Reports" at bounding box center [474, 127] width 110 height 34
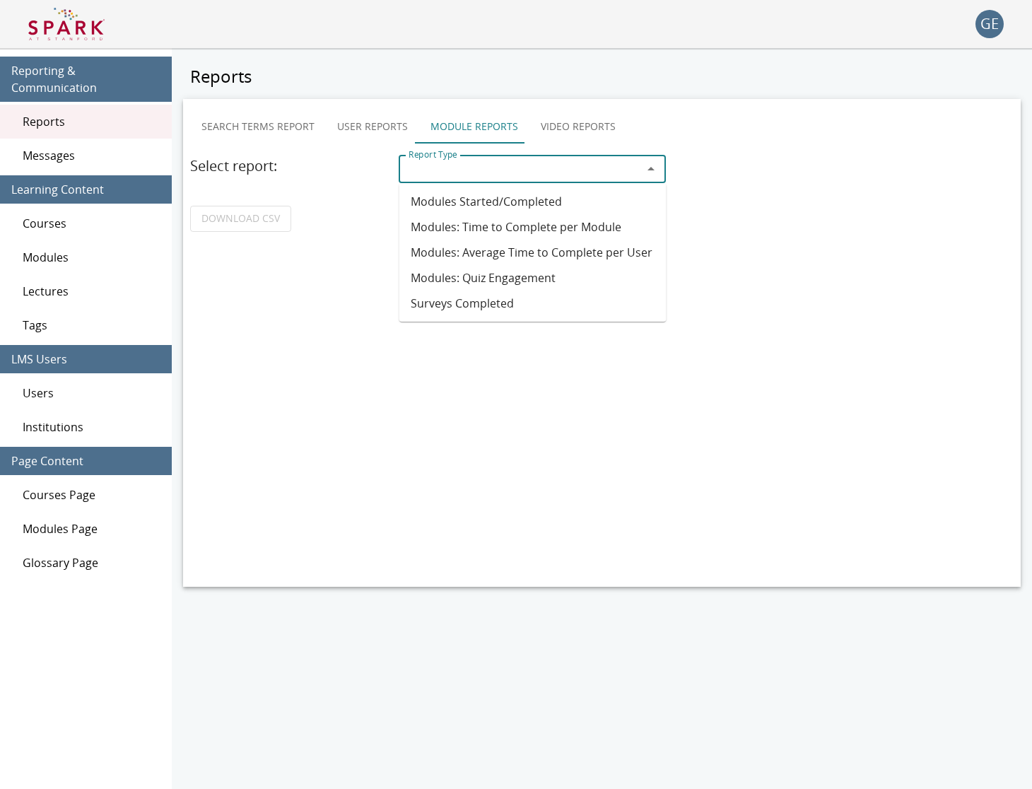
click at [463, 162] on input "Report Type" at bounding box center [520, 169] width 235 height 20
click at [626, 231] on li "Modules: Time to Complete per Module" at bounding box center [532, 226] width 267 height 25
type input "**********"
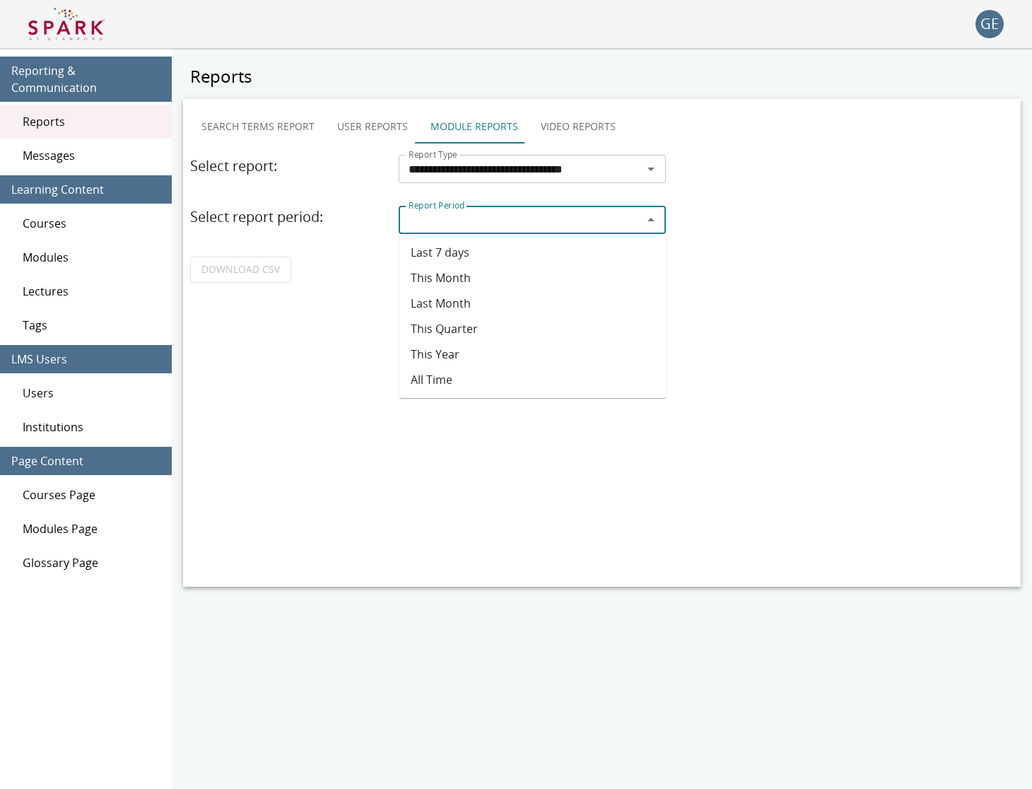
click at [503, 213] on input "Report Period" at bounding box center [520, 220] width 235 height 20
click at [546, 379] on li "All Time" at bounding box center [532, 379] width 267 height 25
type input "********"
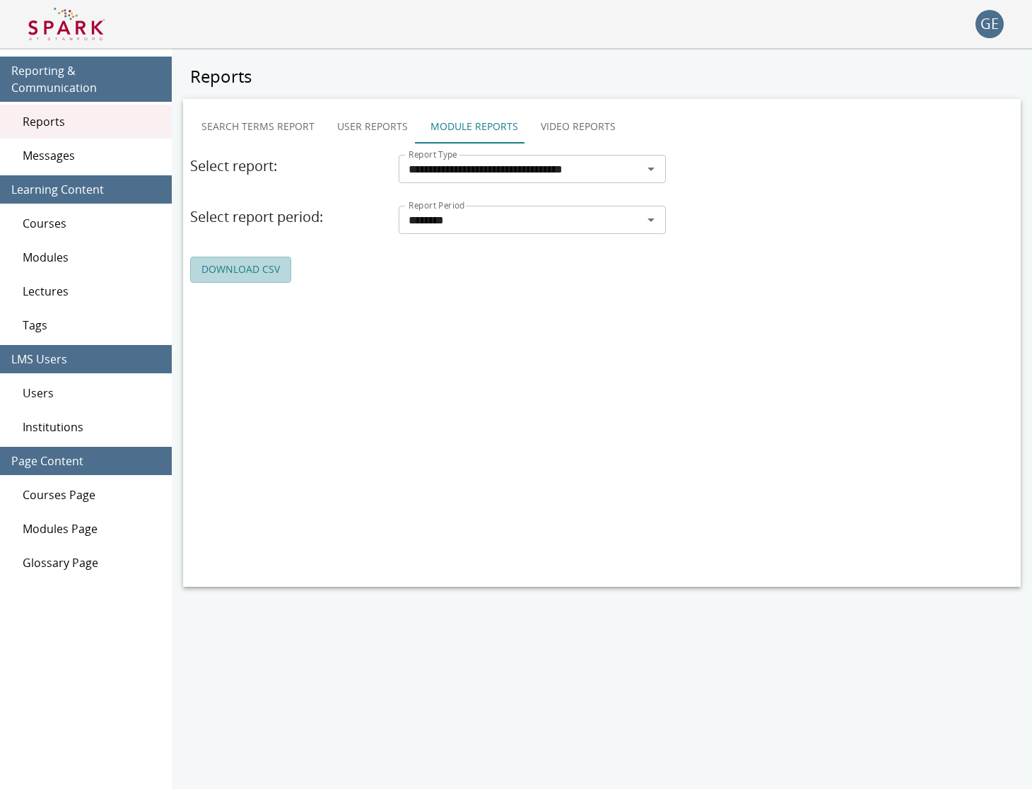
click at [270, 280] on link "DOWNLOAD CSV" at bounding box center [240, 270] width 101 height 26
